Goal: Information Seeking & Learning: Learn about a topic

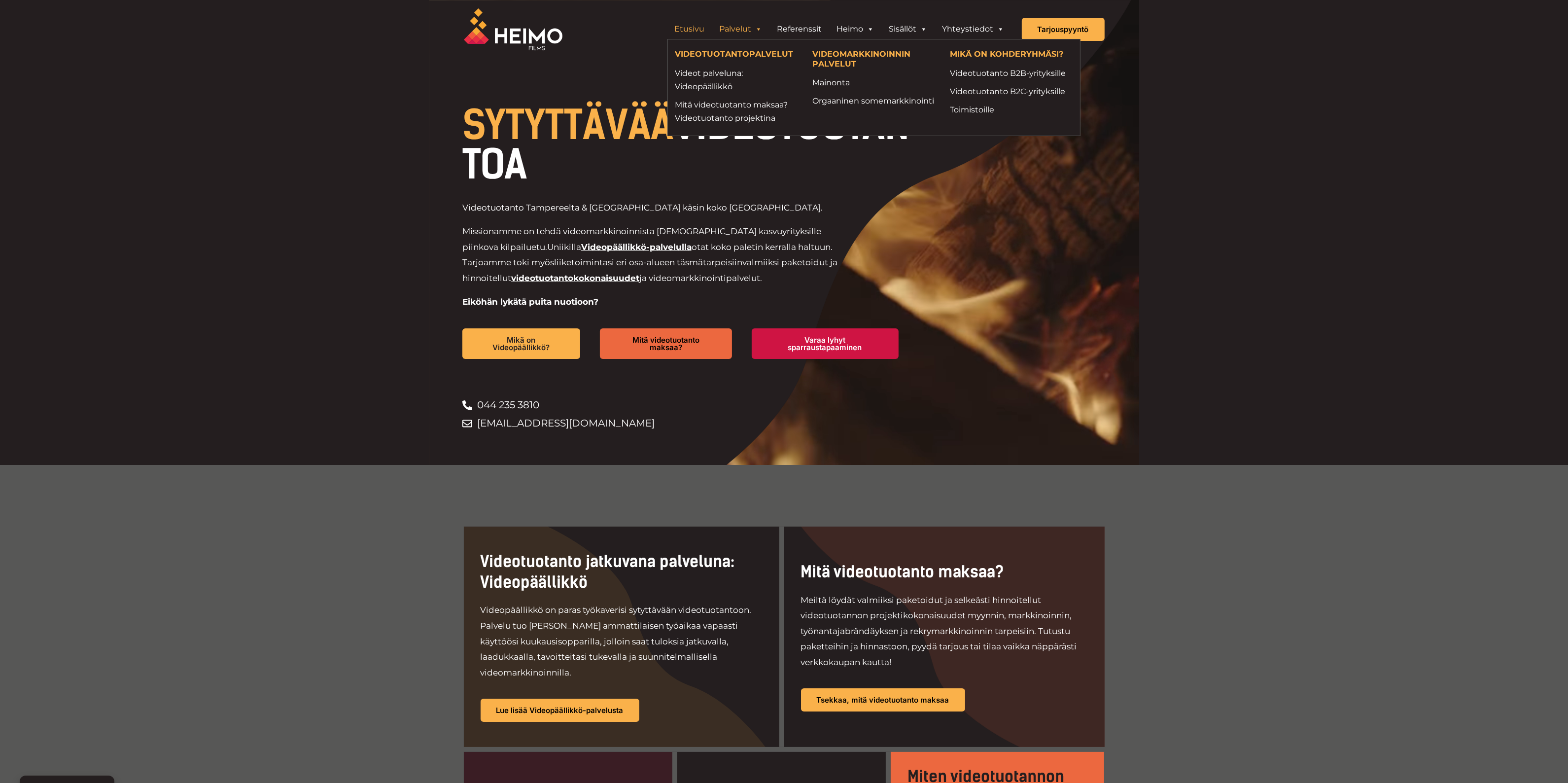
click at [720, 96] on li "Mitä videotuotanto maksaa? Videotuotanto projektina" at bounding box center [737, 112] width 138 height 32
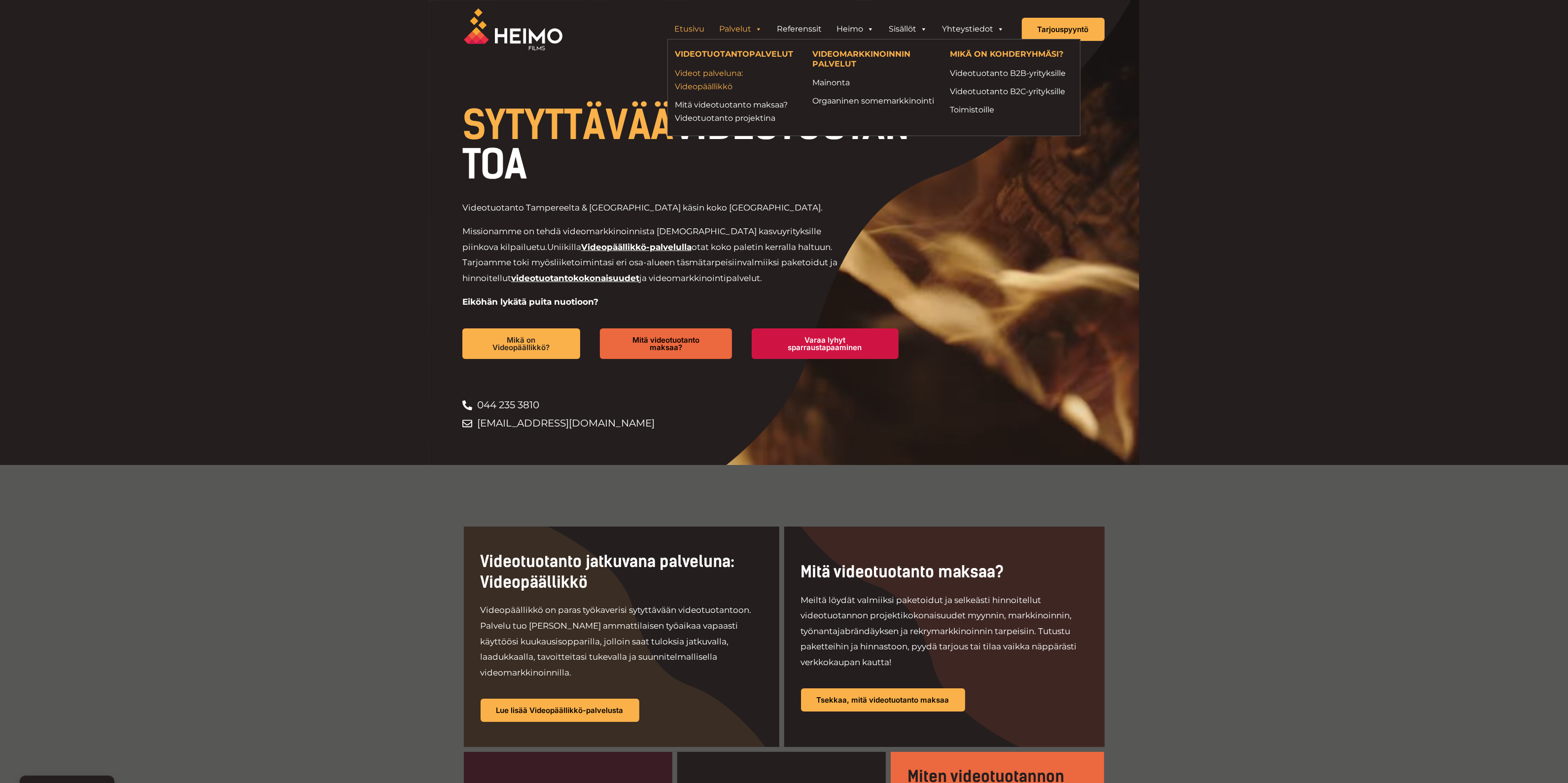
click at [719, 87] on link "Videot palveluna: Videopäällikkö" at bounding box center [737, 80] width 123 height 27
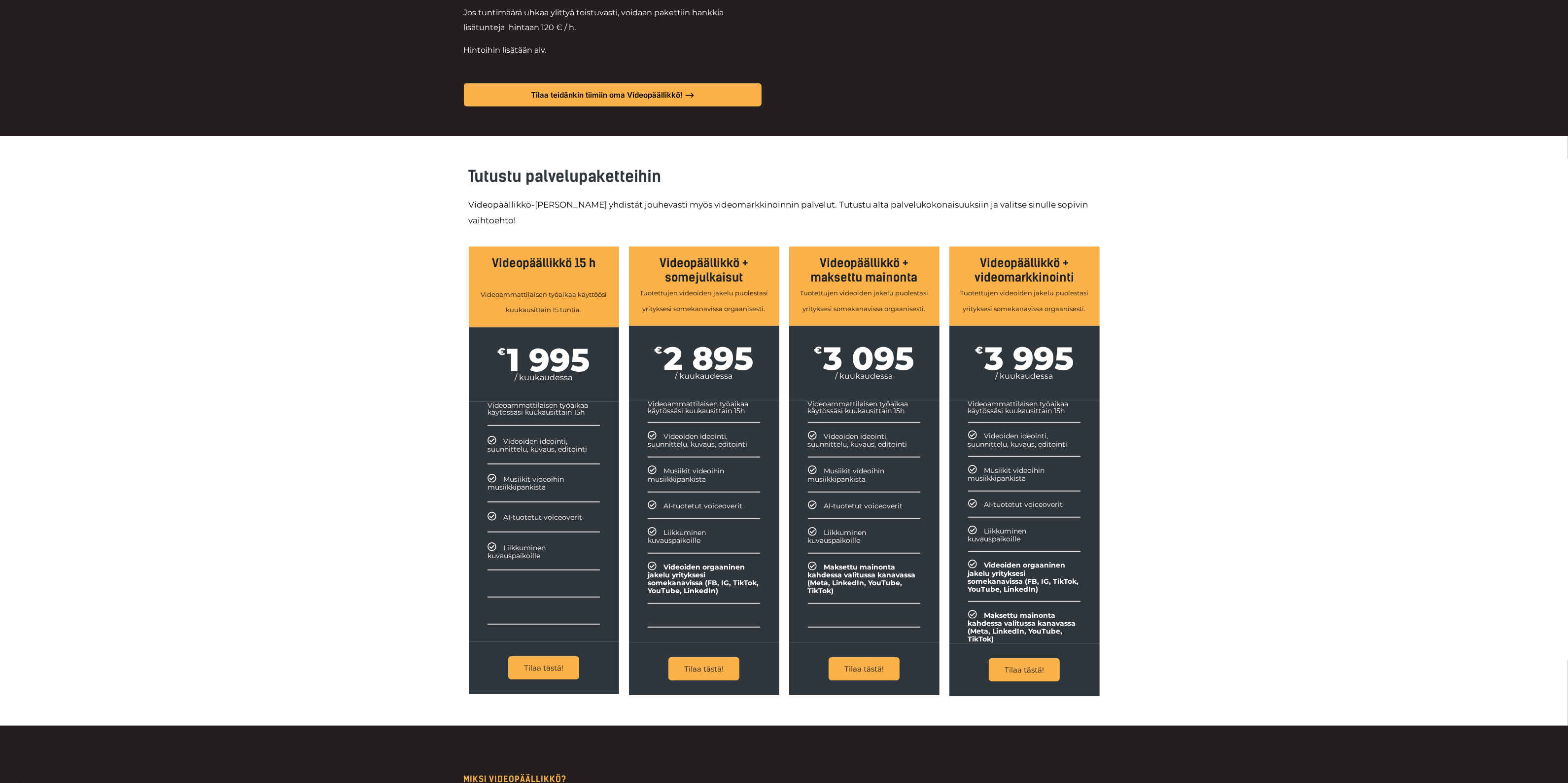
scroll to position [863, 0]
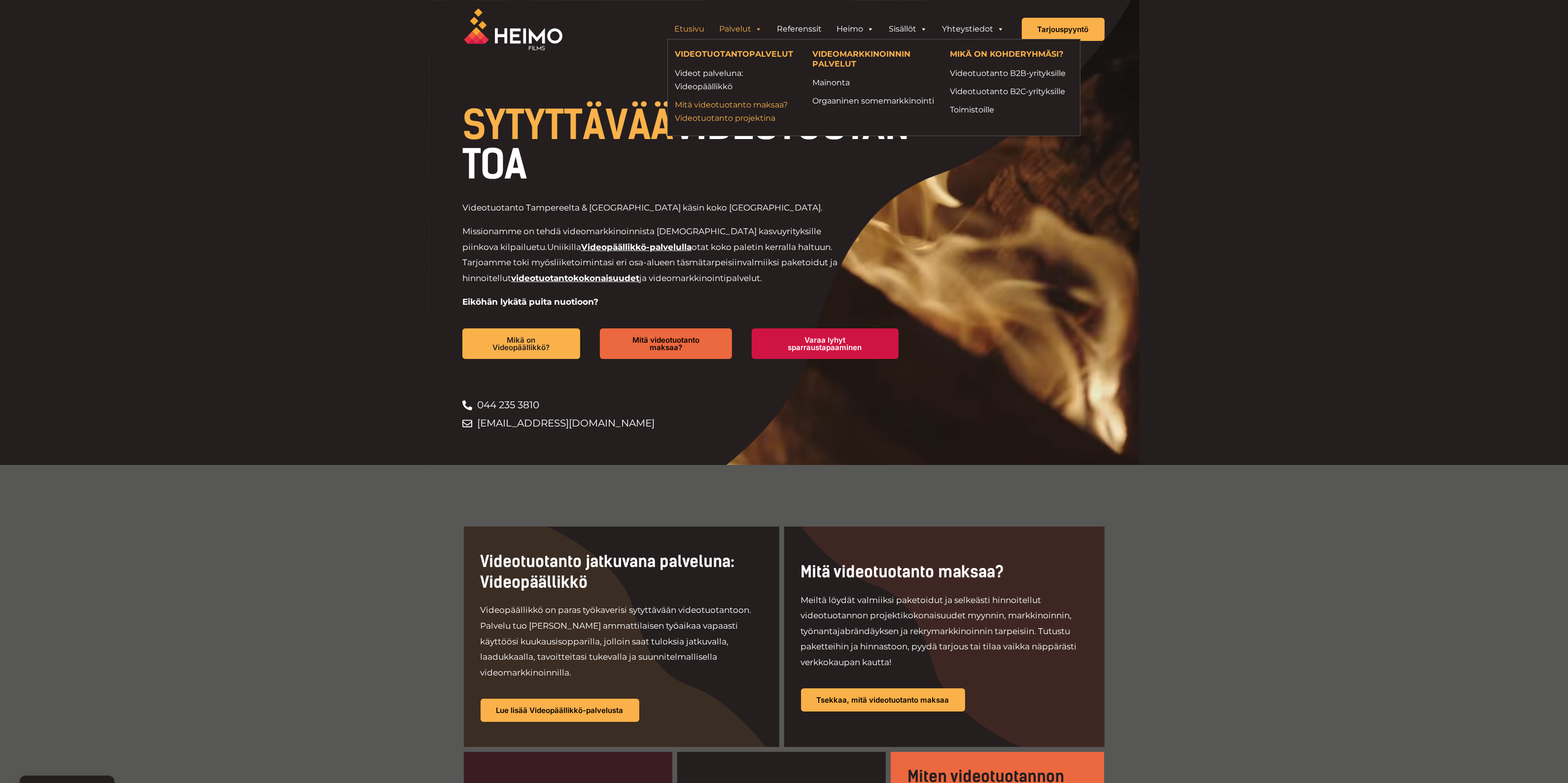
click at [719, 104] on link "Mitä videotuotanto maksaa? Videotuotanto projektina" at bounding box center [737, 112] width 123 height 27
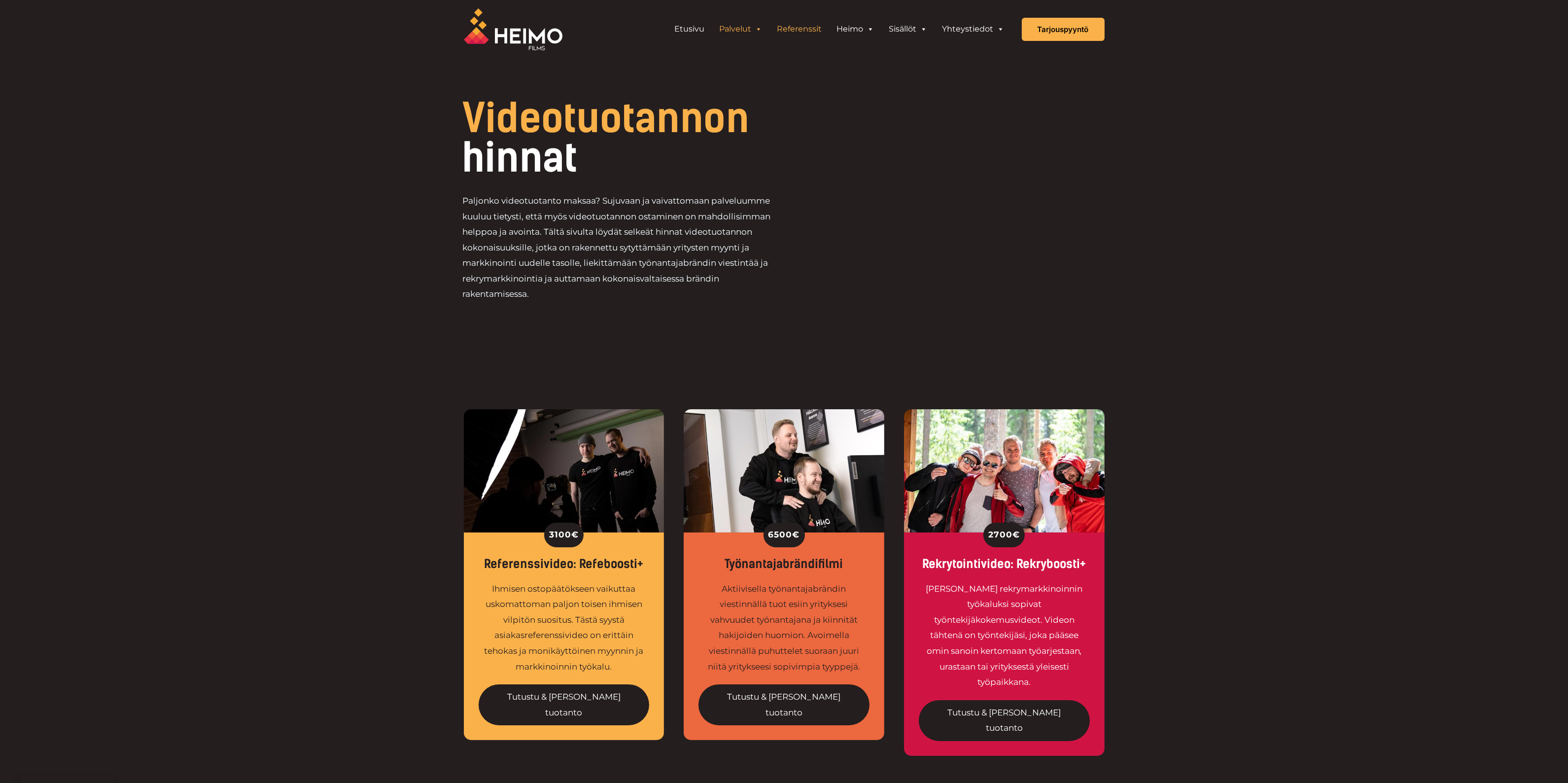
click at [799, 26] on link "Referenssit" at bounding box center [800, 29] width 60 height 20
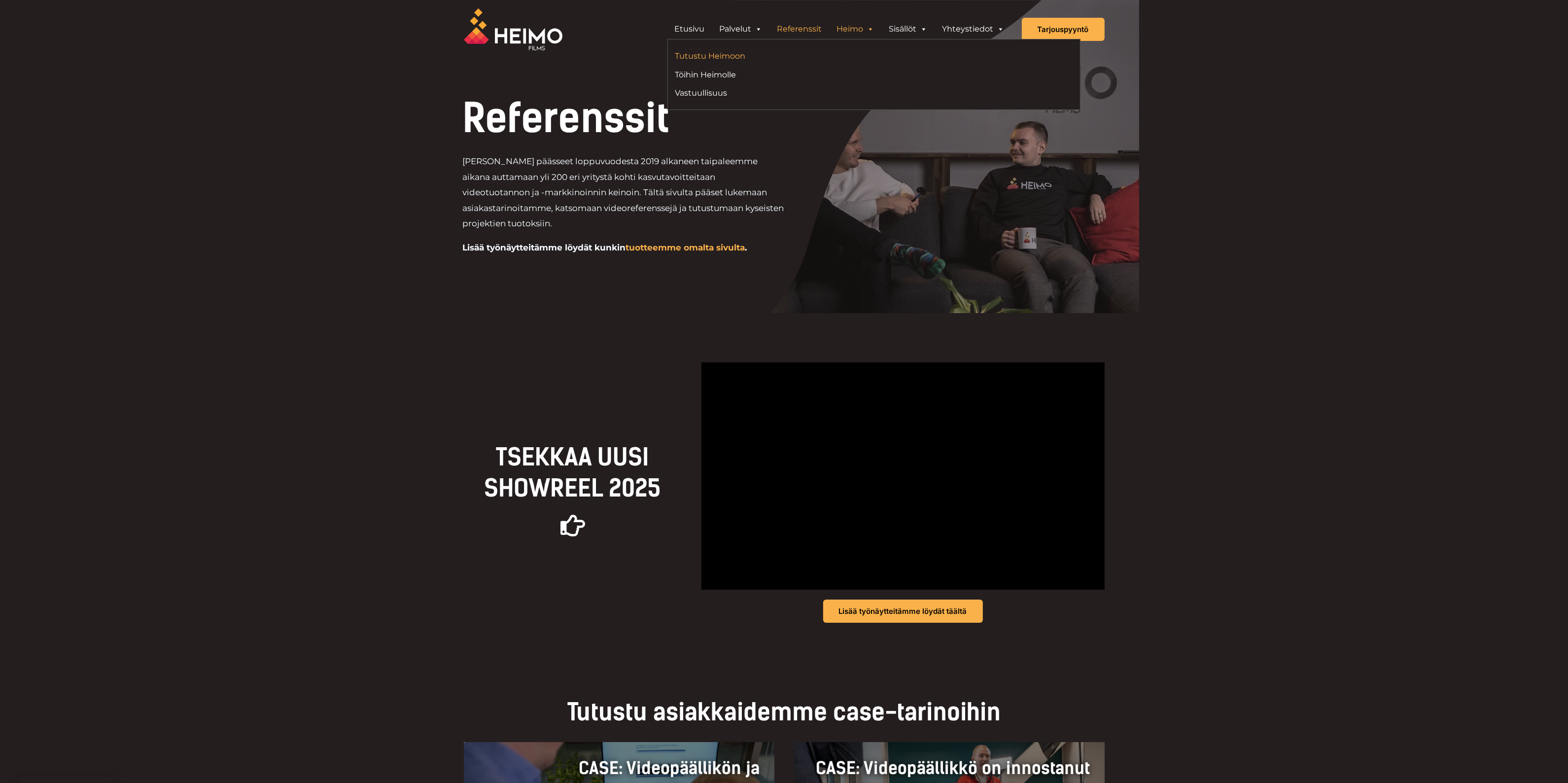
click at [719, 58] on link "Tutustu Heimoon" at bounding box center [771, 55] width 191 height 13
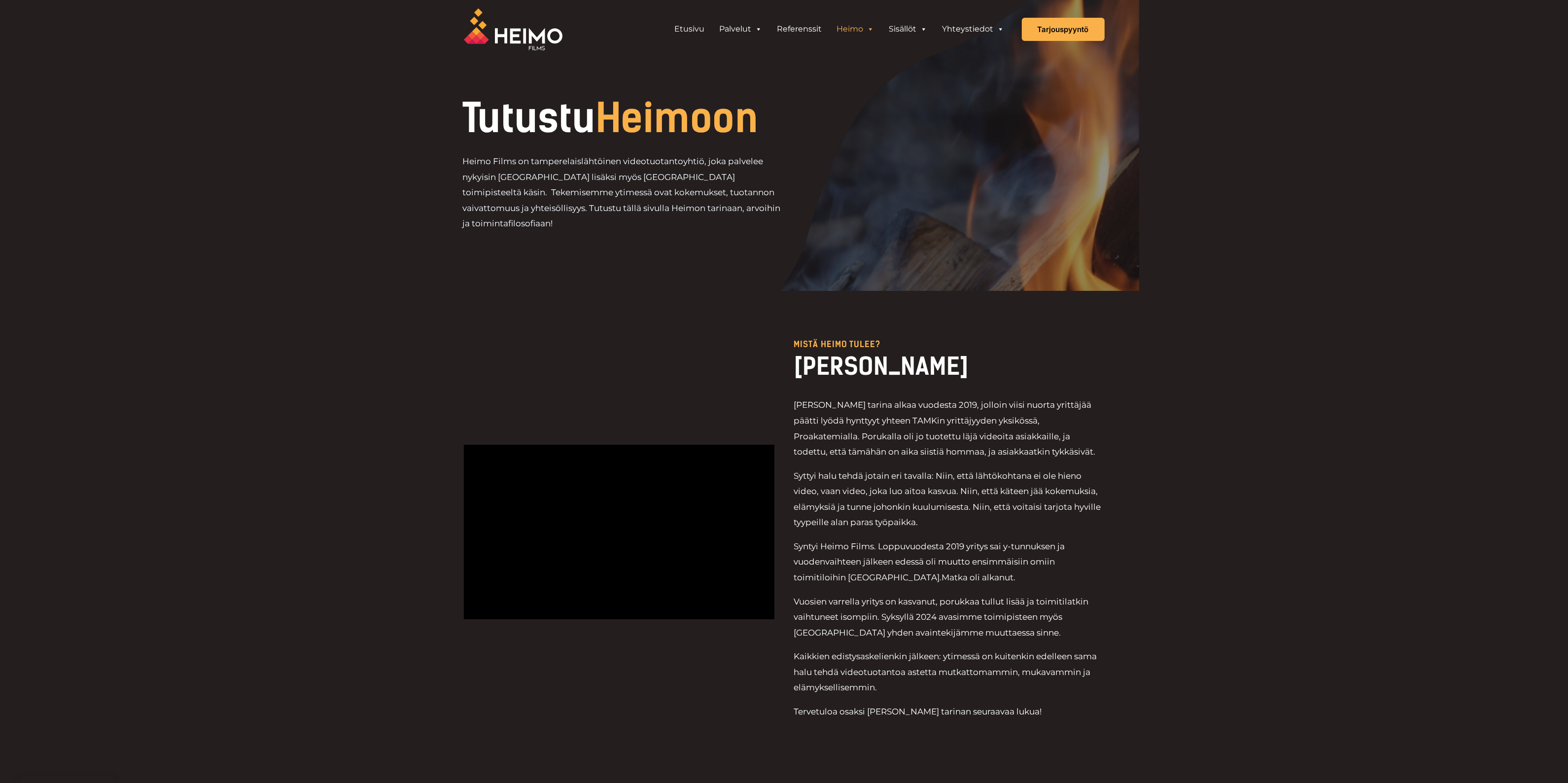
drag, startPoint x: 584, startPoint y: 27, endPoint x: 579, endPoint y: 27, distance: 5.0
click at [584, 27] on div at bounding box center [538, 29] width 148 height 59
click at [497, 32] on img at bounding box center [513, 29] width 98 height 42
